Goal: Communication & Community: Connect with others

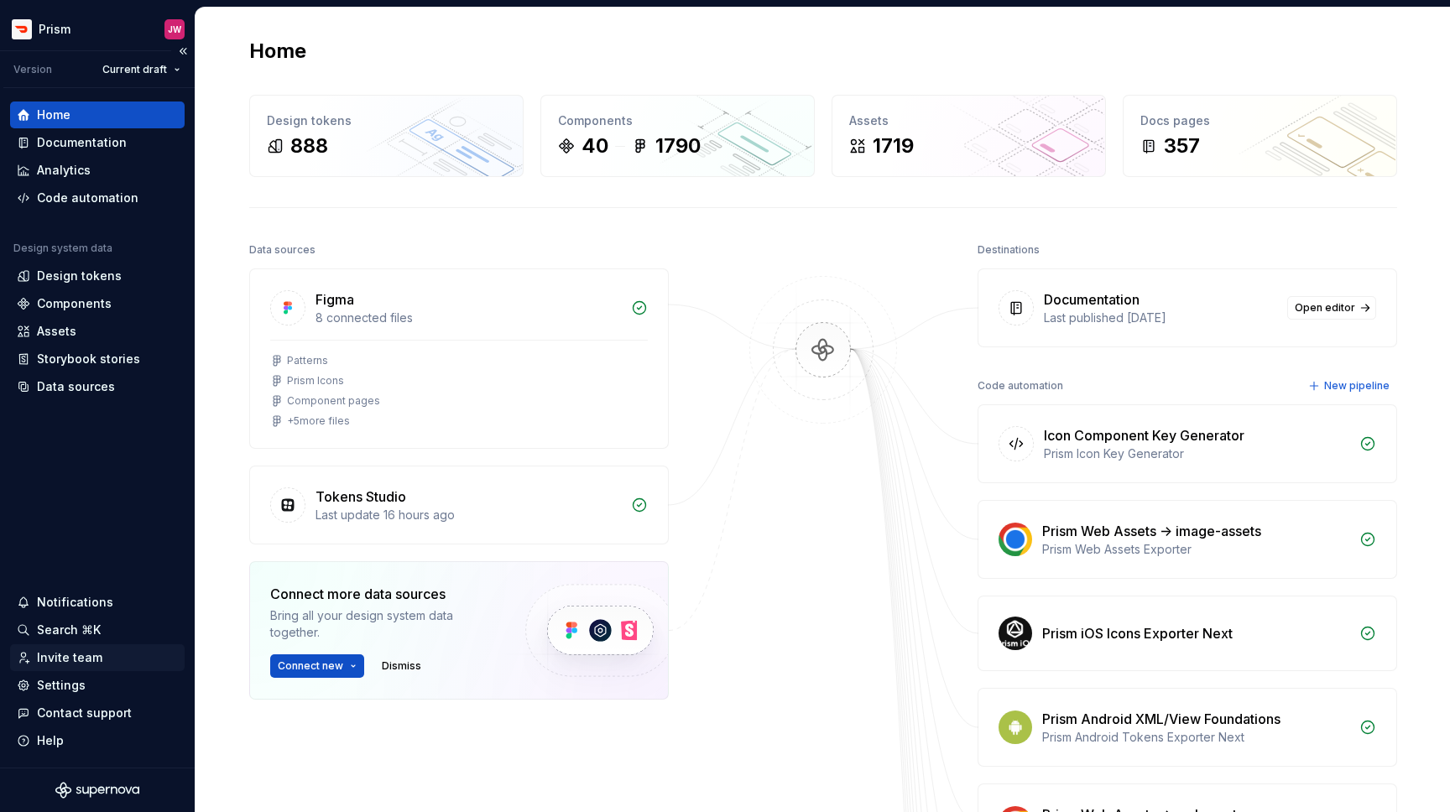
click at [102, 651] on div "Invite team" at bounding box center [97, 658] width 161 height 17
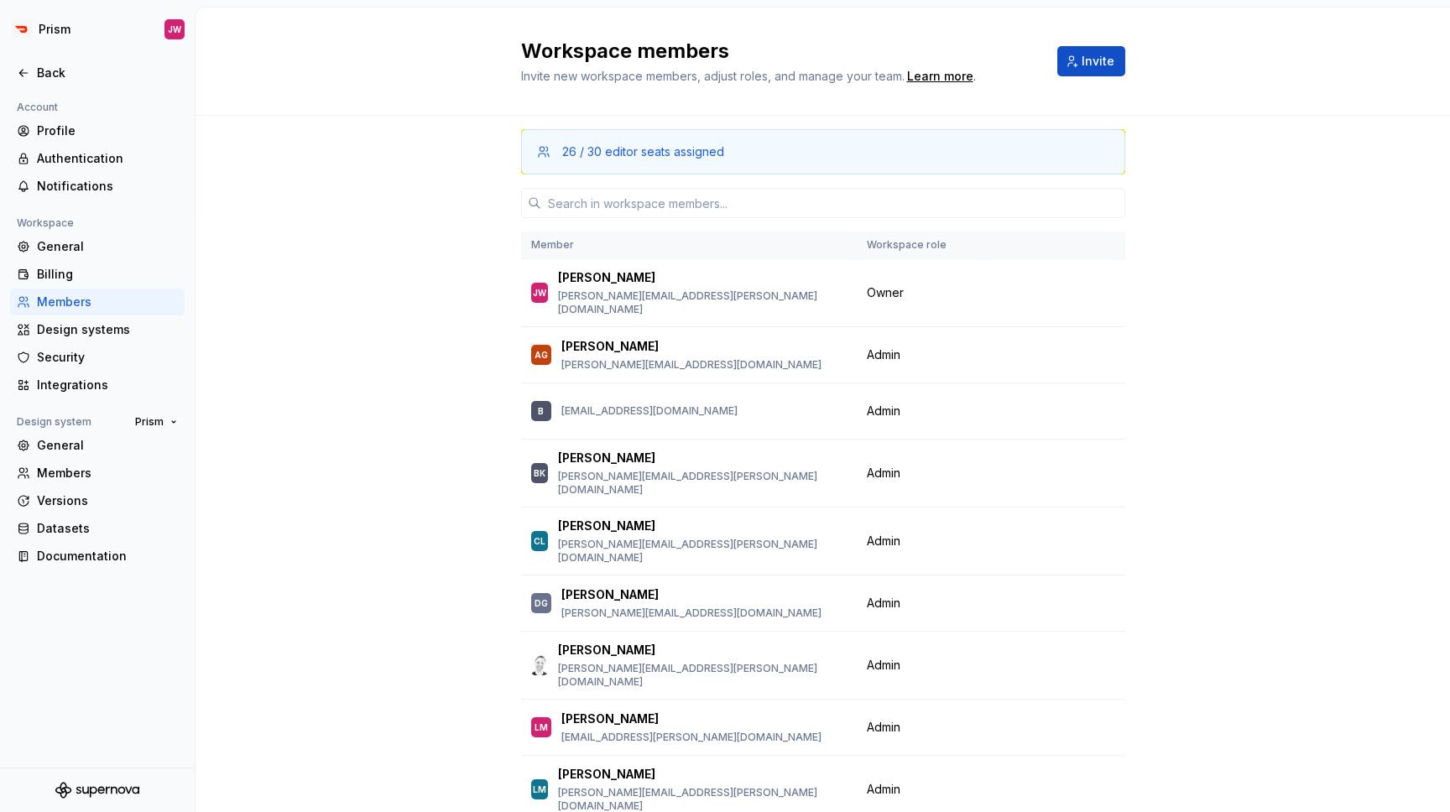
click at [664, 149] on div "26 / 30 editor seats assigned" at bounding box center [643, 152] width 162 height 17
click at [1063, 44] on div "Workspace members Invite new workspace members, adjust roles, and manage your t…" at bounding box center [823, 61] width 604 height 47
click at [854, 209] on input "text" at bounding box center [833, 203] width 584 height 30
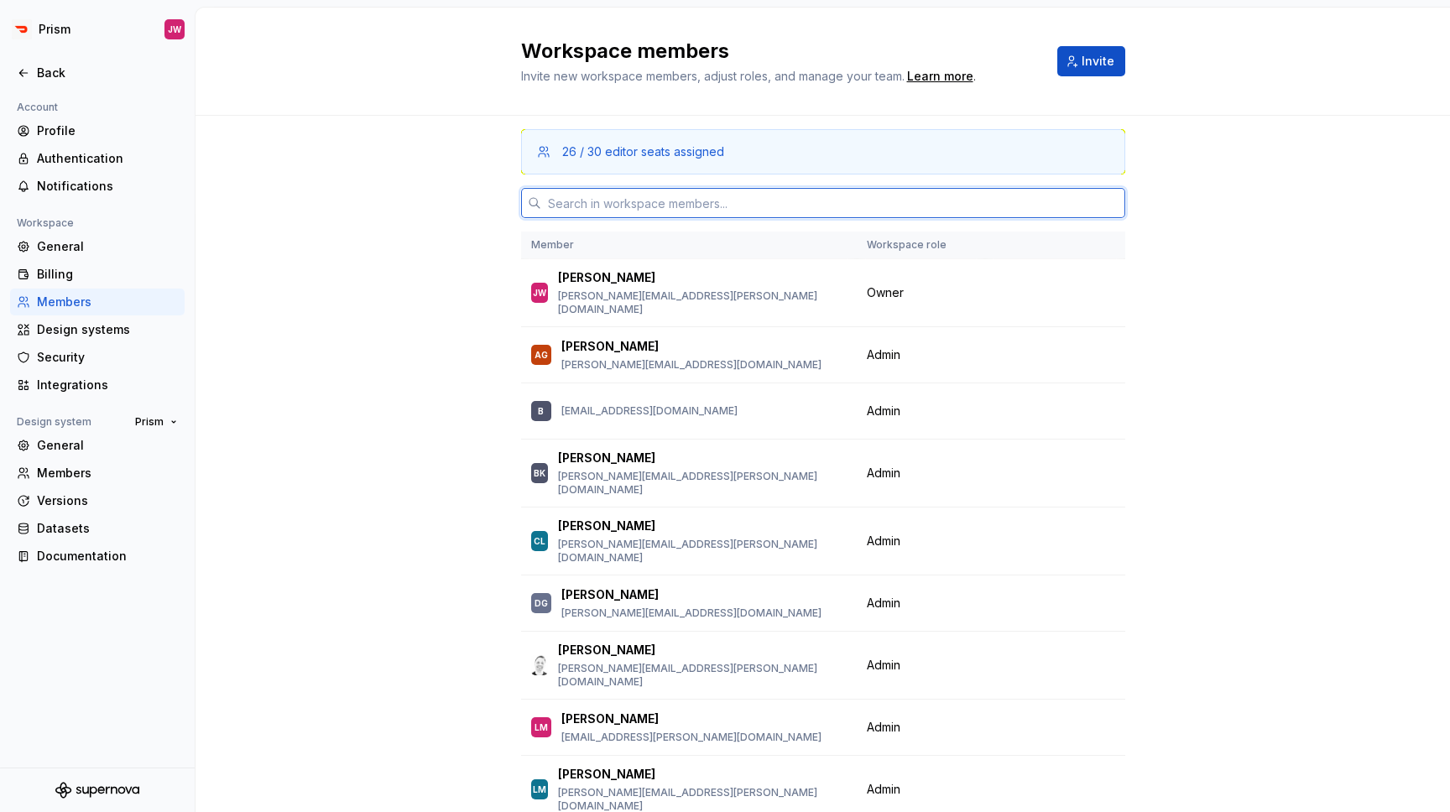
paste input "[PERSON_NAME][EMAIL_ADDRESS][PERSON_NAME][DOMAIN_NAME]"
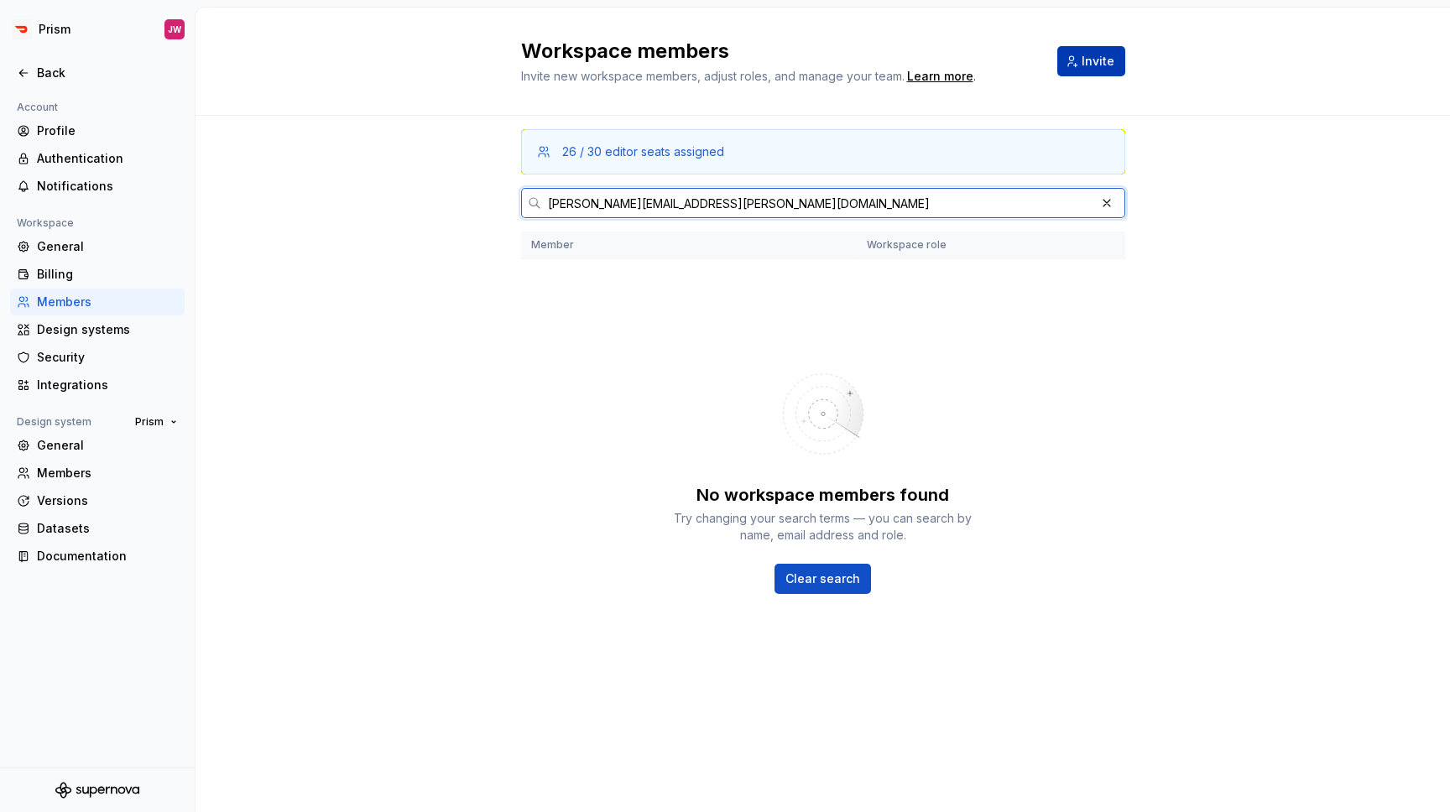
type input "[PERSON_NAME][EMAIL_ADDRESS][PERSON_NAME][DOMAIN_NAME]"
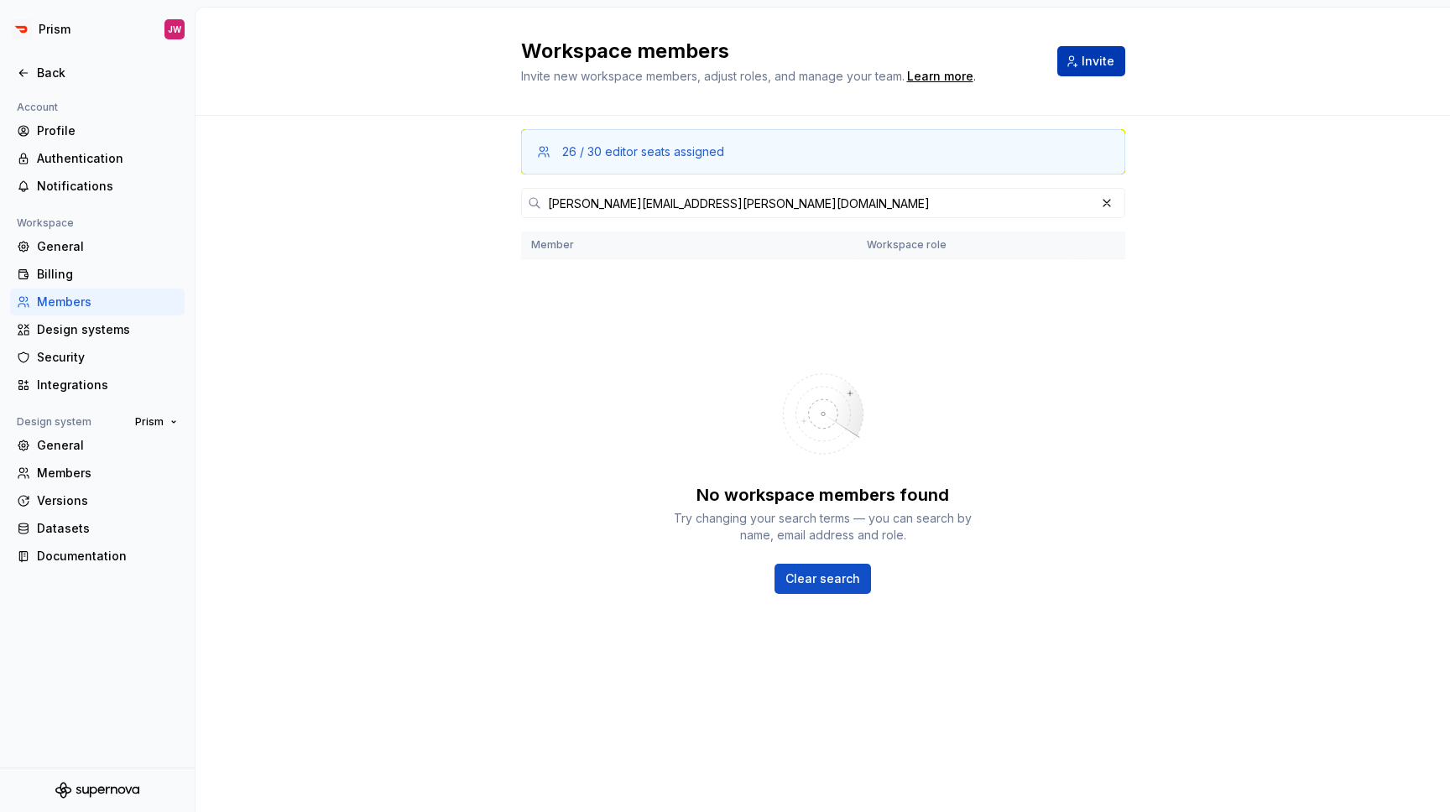
click at [1089, 54] on span "Invite" at bounding box center [1098, 61] width 33 height 17
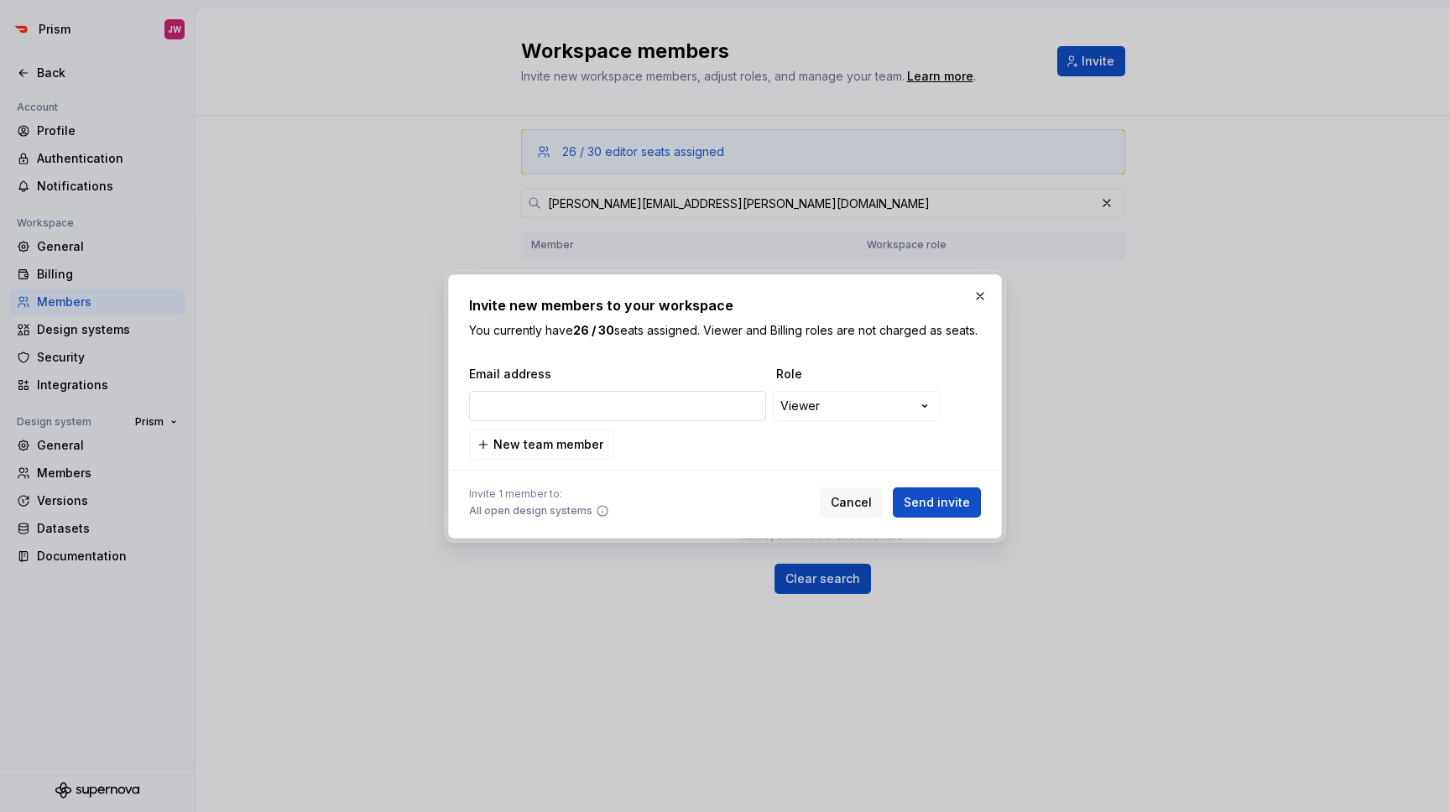
type input "[PERSON_NAME][EMAIL_ADDRESS][PERSON_NAME][DOMAIN_NAME]"
click at [917, 509] on span "Send invite" at bounding box center [937, 502] width 66 height 17
